Goal: Task Accomplishment & Management: Complete application form

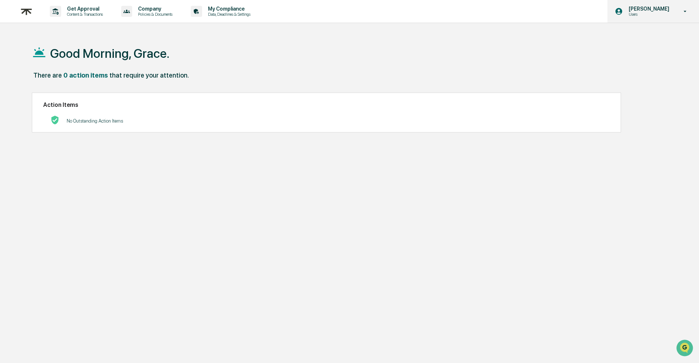
click at [654, 11] on p "[PERSON_NAME]" at bounding box center [648, 9] width 50 height 6
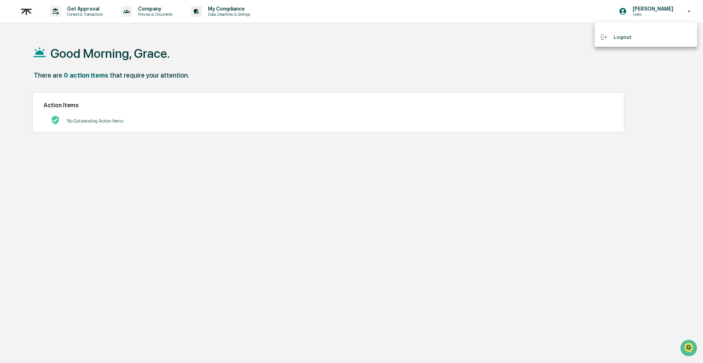
click at [148, 6] on div at bounding box center [351, 181] width 703 height 363
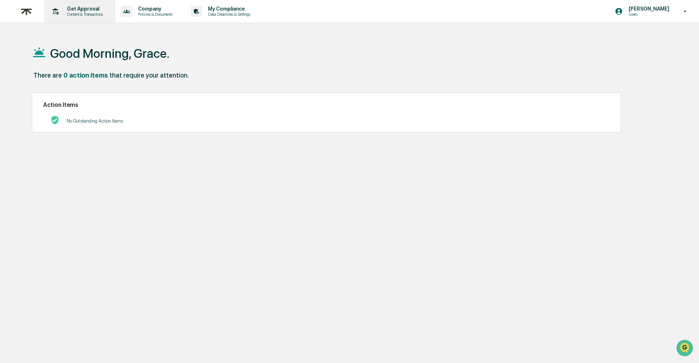
click at [71, 16] on p "Content & Transactions" at bounding box center [83, 14] width 45 height 5
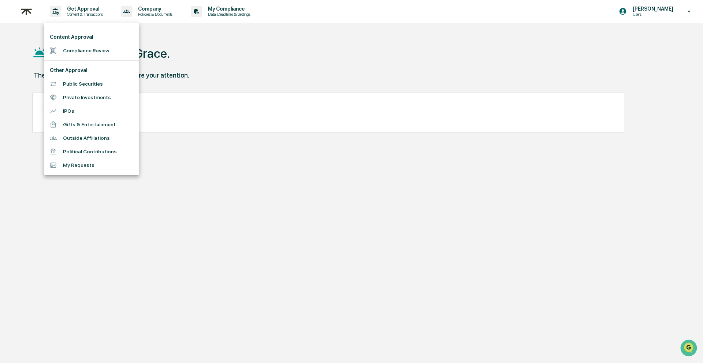
click at [29, 15] on div at bounding box center [351, 181] width 703 height 363
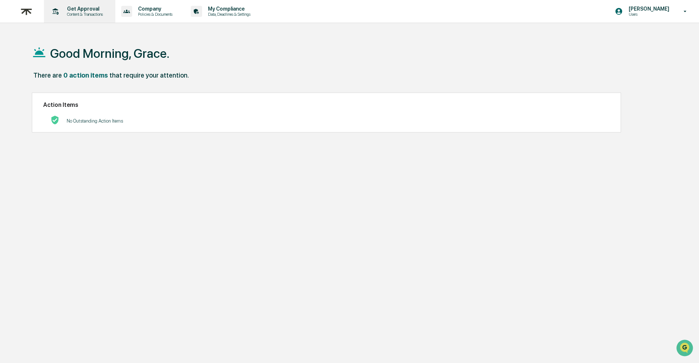
click at [94, 11] on p "Get Approval" at bounding box center [83, 9] width 45 height 6
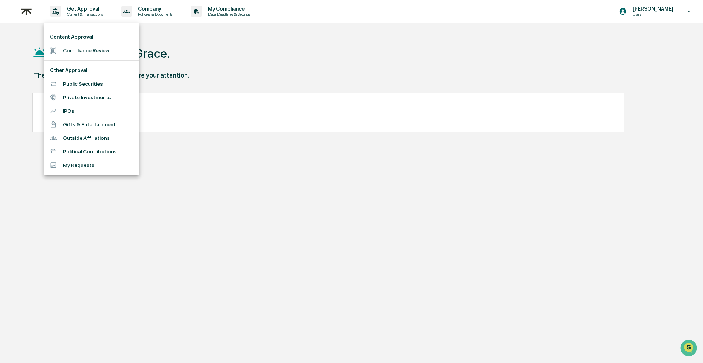
click at [92, 118] on li "Gifts & Entertainment" at bounding box center [91, 125] width 95 height 14
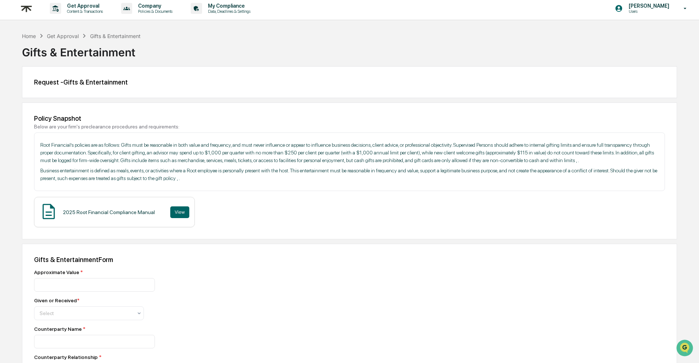
click at [107, 82] on div "Request - Gifts & Entertainment" at bounding box center [349, 82] width 631 height 8
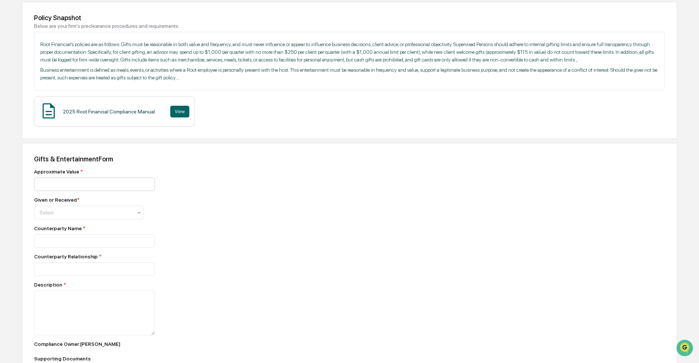
scroll to position [105, 0]
click at [86, 190] on input "number" at bounding box center [94, 183] width 121 height 14
type input "*****"
click at [258, 259] on div "Approximate Value * ***** Given or Received * Select Counterparty Name * Counte…" at bounding box center [162, 289] width 256 height 244
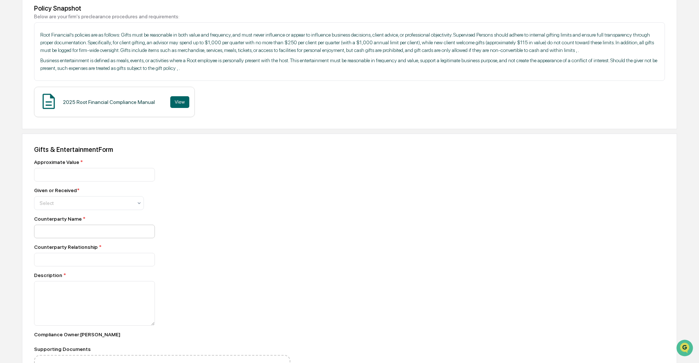
scroll to position [125, 0]
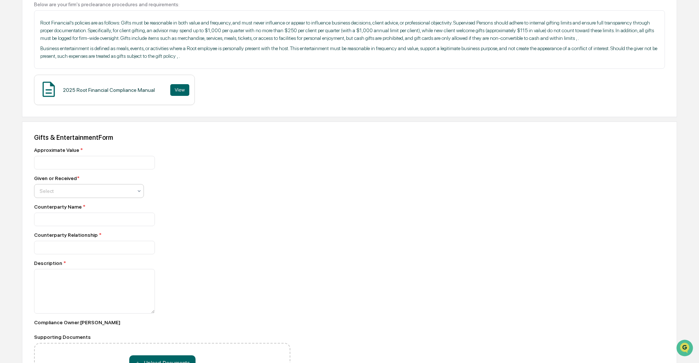
click at [55, 195] on div at bounding box center [86, 191] width 93 height 7
click at [59, 221] on div "Given" at bounding box center [88, 218] width 109 height 15
click at [66, 226] on input at bounding box center [94, 220] width 121 height 14
click at [48, 210] on div "Counterparty Name *" at bounding box center [162, 207] width 256 height 6
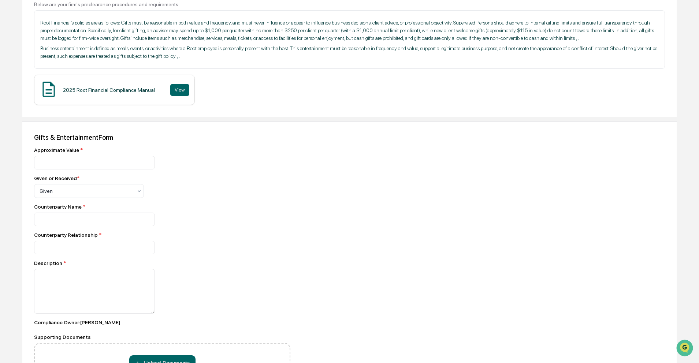
click at [111, 221] on div "Counterparty Name *" at bounding box center [162, 215] width 256 height 22
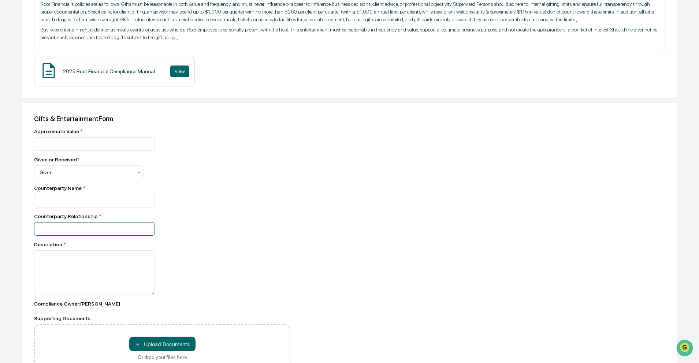
click at [89, 236] on input at bounding box center [94, 229] width 121 height 14
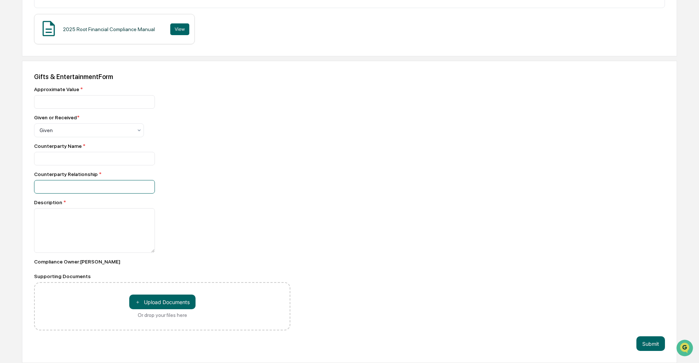
scroll to position [198, 0]
type input "******"
click at [101, 152] on input at bounding box center [94, 159] width 121 height 14
type input "**********"
click at [102, 230] on textarea at bounding box center [94, 230] width 121 height 45
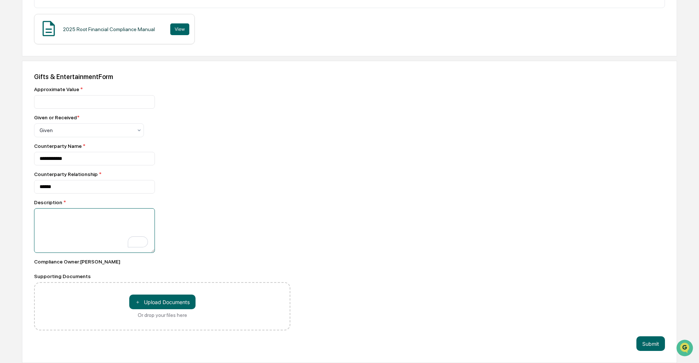
click at [71, 224] on textarea "To enrich screen reader interactions, please activate Accessibility in Grammarl…" at bounding box center [94, 230] width 121 height 45
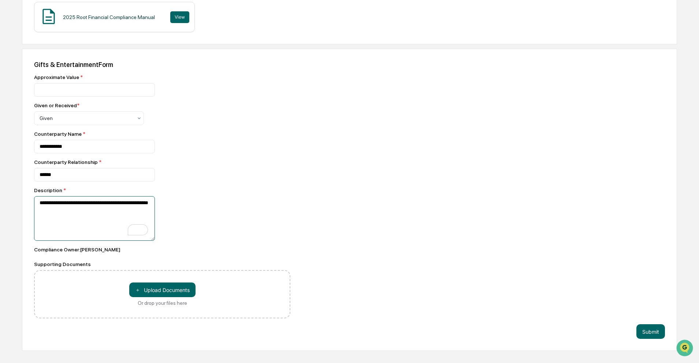
type textarea "**********"
click at [235, 214] on div "**********" at bounding box center [162, 218] width 256 height 45
click at [158, 297] on button "＋ Upload Documents" at bounding box center [162, 290] width 66 height 15
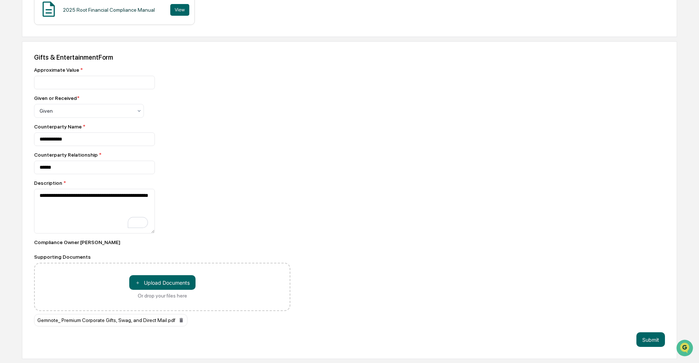
scroll to position [214, 0]
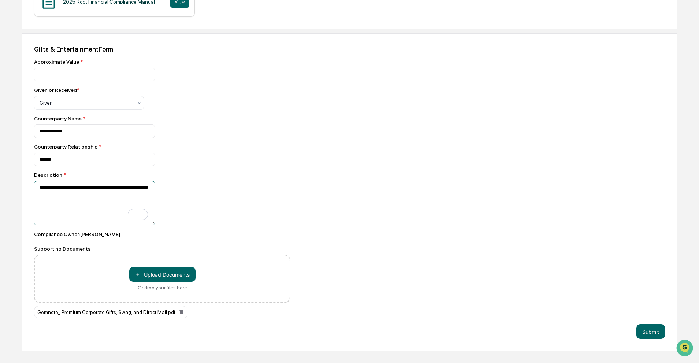
click at [91, 210] on textarea "**********" at bounding box center [94, 203] width 121 height 45
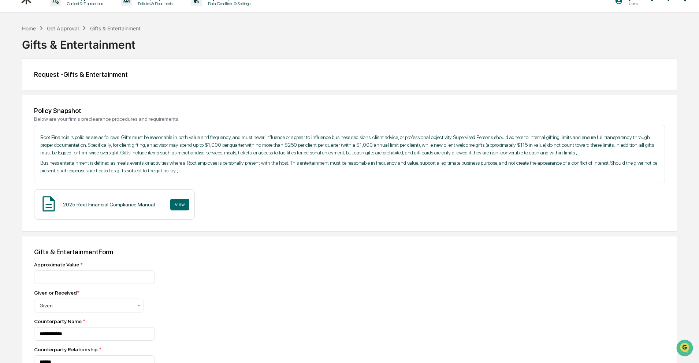
scroll to position [0, 0]
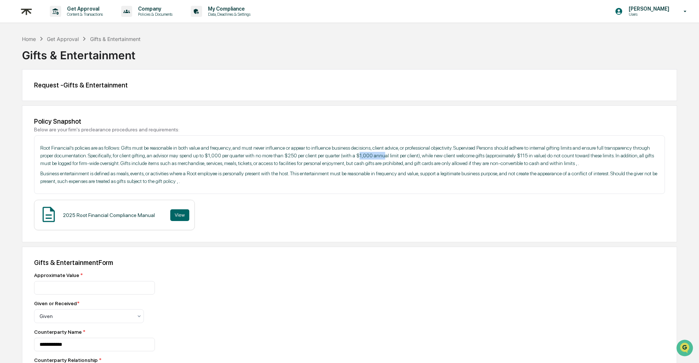
drag, startPoint x: 516, startPoint y: 155, endPoint x: 537, endPoint y: 155, distance: 20.5
click at [522, 155] on p "Root Financial’s policies are as follows: Gifts must be reasonable in both valu…" at bounding box center [349, 155] width 619 height 23
click at [537, 155] on p "Root Financial’s policies are as follows: Gifts must be reasonable in both valu…" at bounding box center [349, 155] width 619 height 23
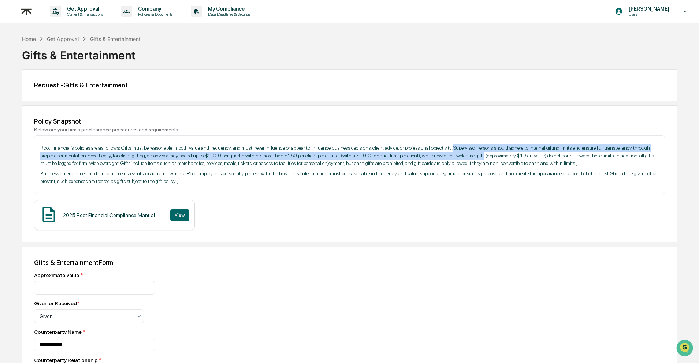
drag, startPoint x: 513, startPoint y: 149, endPoint x: 659, endPoint y: 155, distance: 145.5
click at [659, 155] on div "Root Financial’s policies are as follows: Gifts must be reasonable in both valu…" at bounding box center [349, 165] width 631 height 59
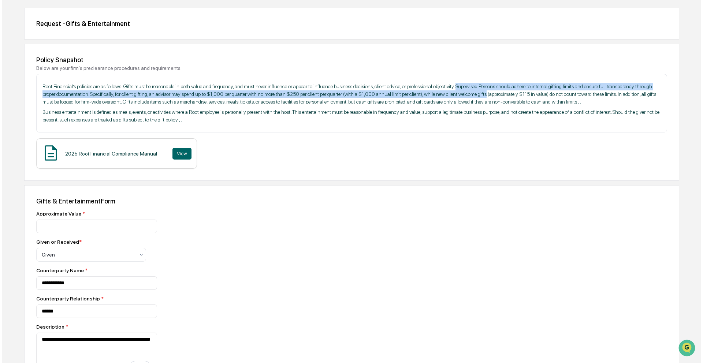
scroll to position [214, 0]
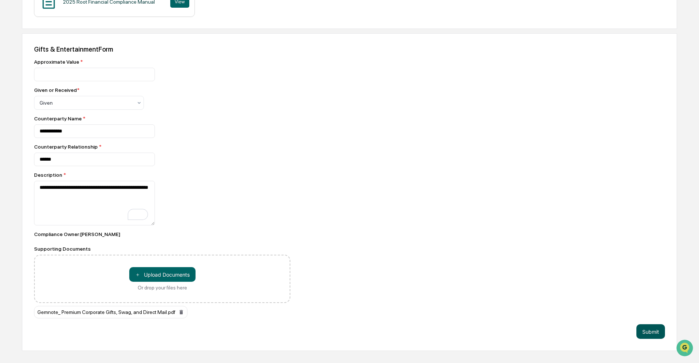
click at [646, 339] on button "Submit" at bounding box center [651, 331] width 29 height 15
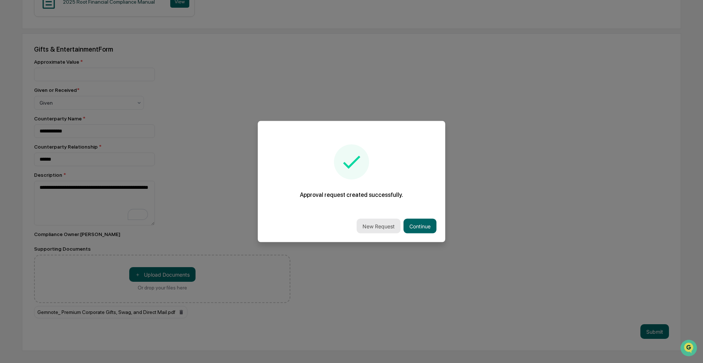
click at [378, 228] on button "New Request" at bounding box center [379, 226] width 44 height 15
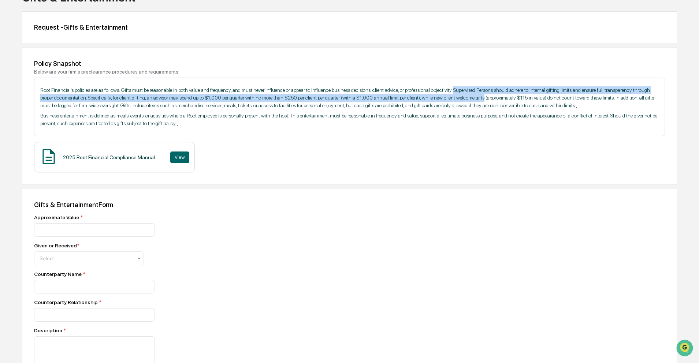
scroll to position [33, 0]
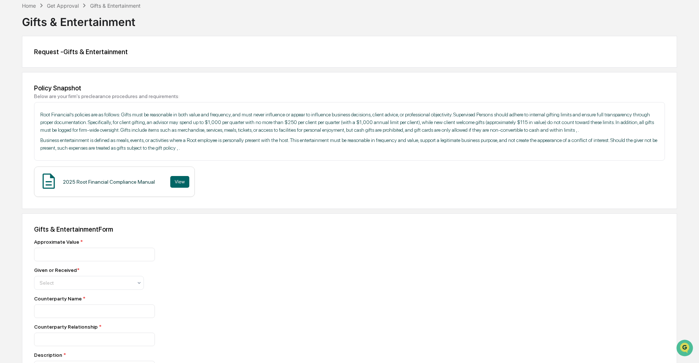
click at [64, 6] on div "Get Approval" at bounding box center [63, 6] width 32 height 6
click at [127, 5] on div "Gifts & Entertainment" at bounding box center [115, 6] width 51 height 6
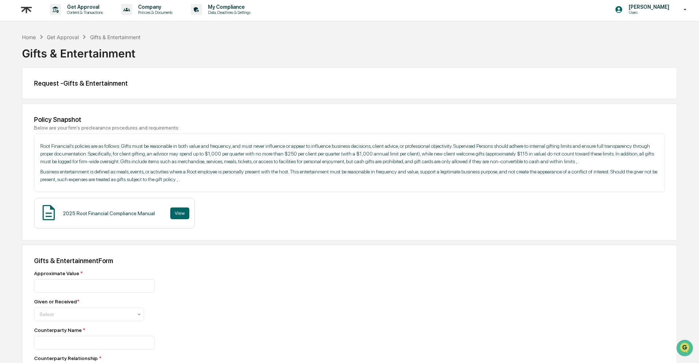
scroll to position [0, 0]
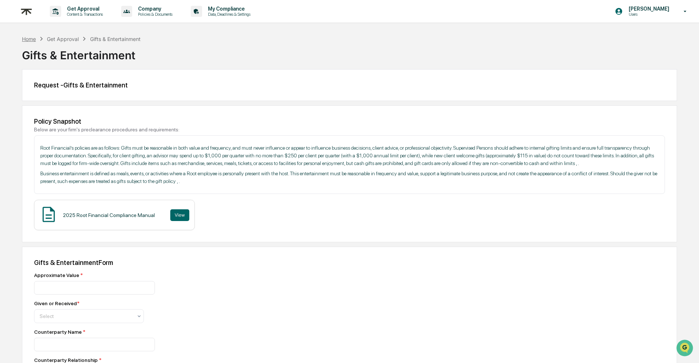
click at [29, 37] on div "Home" at bounding box center [29, 39] width 14 height 6
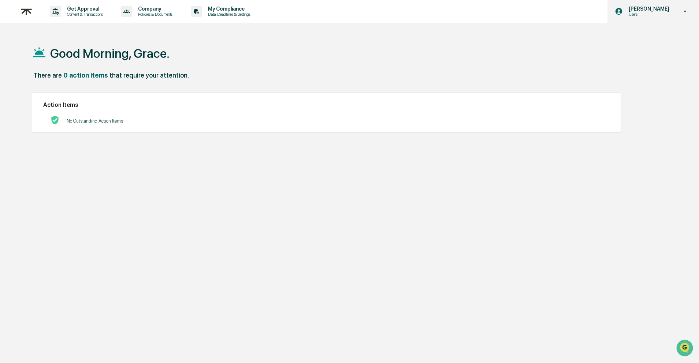
click at [661, 19] on div "[PERSON_NAME] Users" at bounding box center [654, 11] width 92 height 23
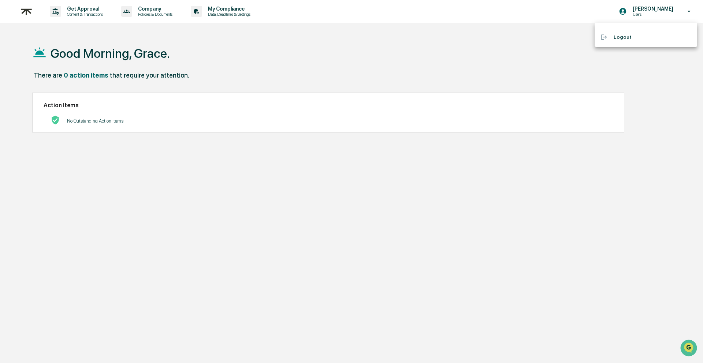
click at [135, 33] on div at bounding box center [351, 181] width 703 height 363
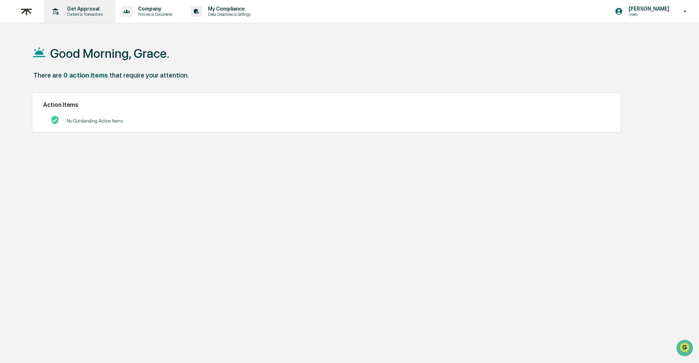
click at [90, 12] on p "Content & Transactions" at bounding box center [83, 14] width 45 height 5
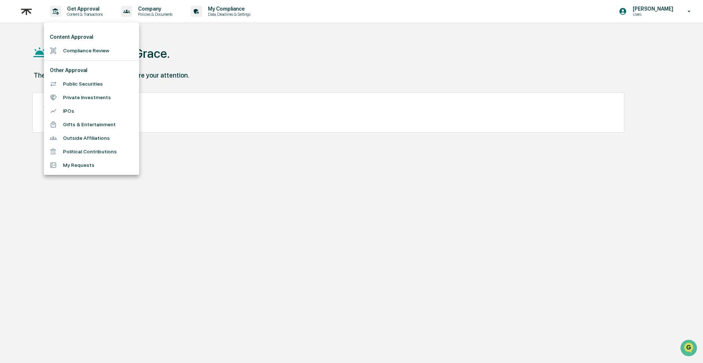
click at [109, 125] on li "Gifts & Entertainment" at bounding box center [91, 125] width 95 height 14
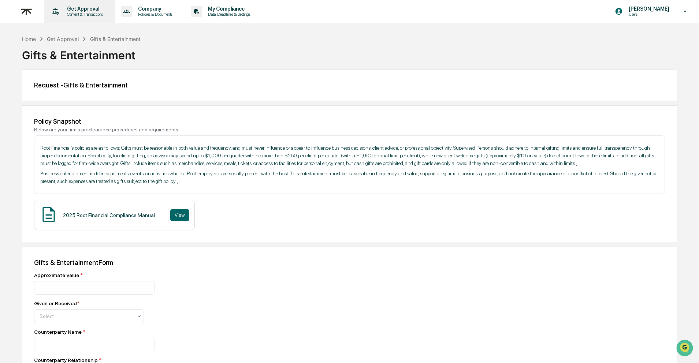
click at [100, 12] on p "Content & Transactions" at bounding box center [83, 14] width 45 height 5
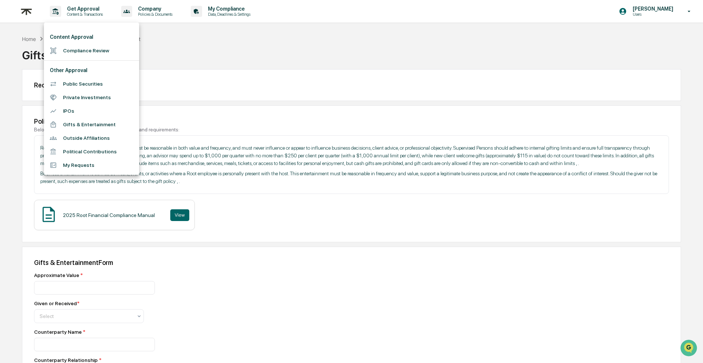
click at [100, 167] on li "My Requests" at bounding box center [91, 166] width 95 height 14
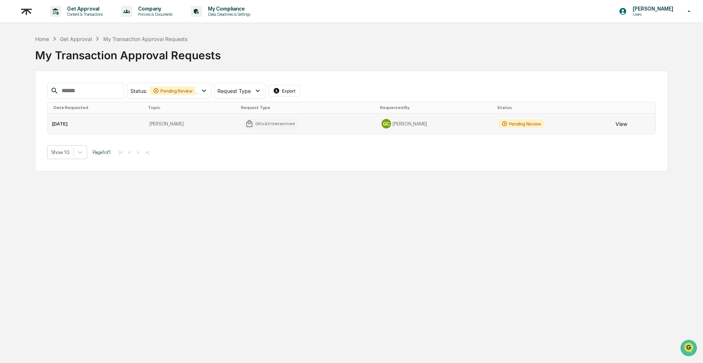
click at [618, 124] on button "View" at bounding box center [622, 123] width 12 height 15
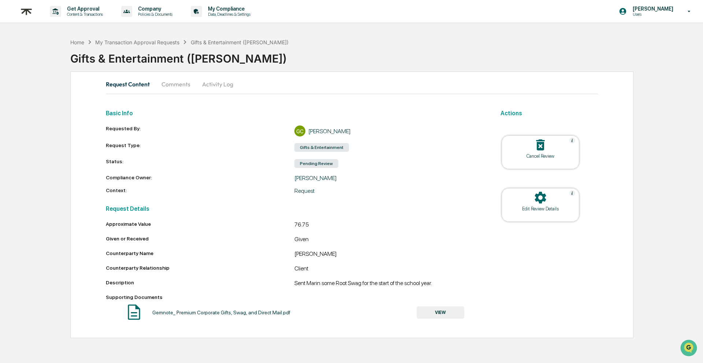
click at [423, 312] on button "VIEW" at bounding box center [441, 313] width 48 height 12
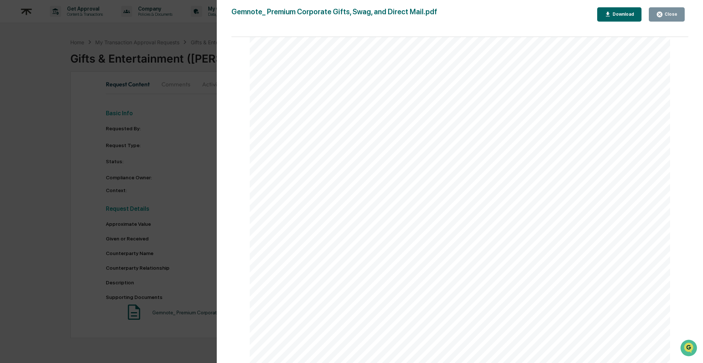
scroll to position [701, 0]
drag, startPoint x: 427, startPoint y: 258, endPoint x: 444, endPoint y: 245, distance: 21.5
click at [427, 258] on div "Product Product Title Option Quantity Subtotal S ' well Root Bottle ANGEL FOOD …" at bounding box center [460, 193] width 420 height 544
click at [662, 17] on icon "button" at bounding box center [659, 14] width 7 height 7
